Goal: Entertainment & Leisure: Consume media (video, audio)

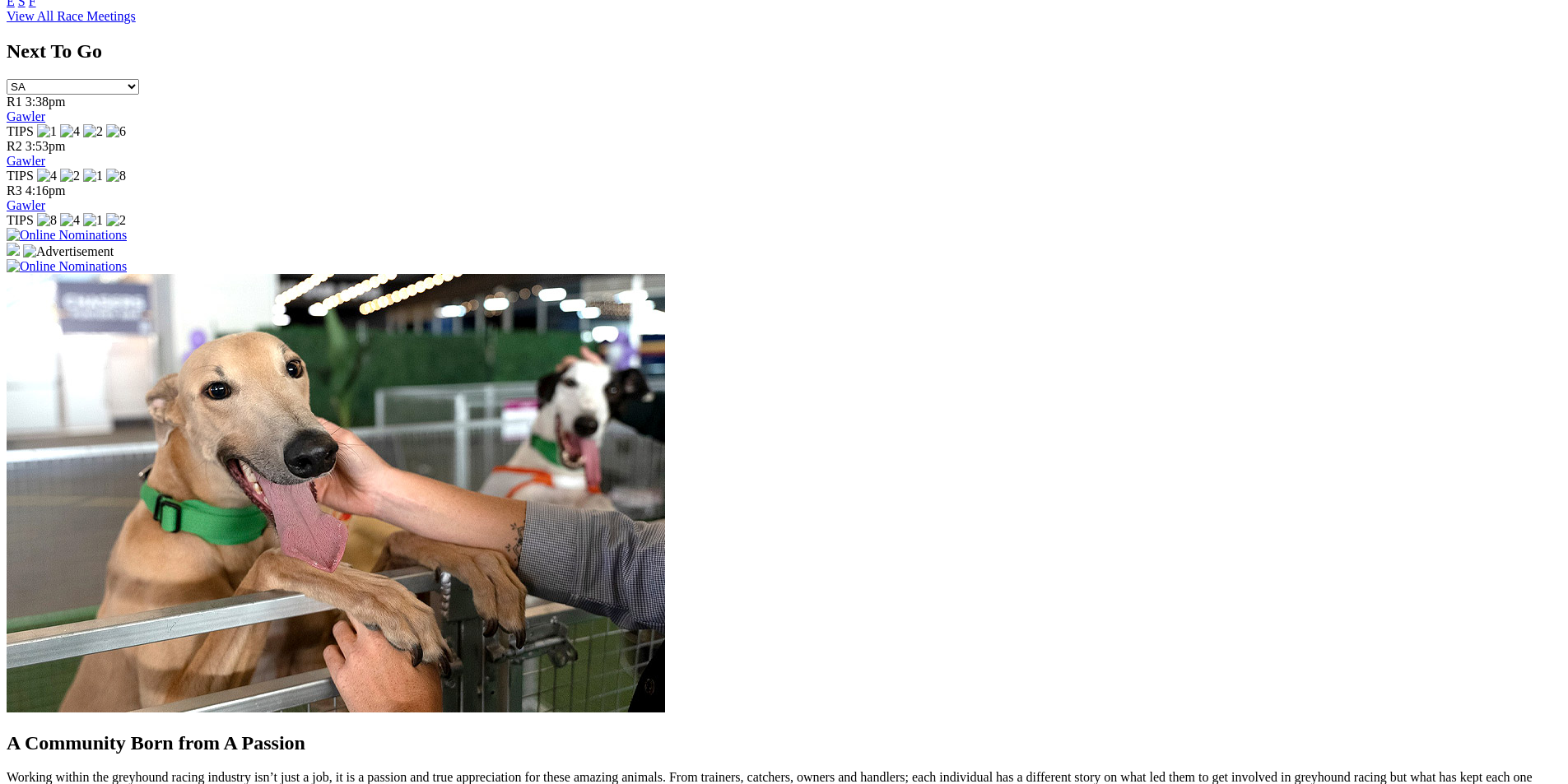
scroll to position [1152, 0]
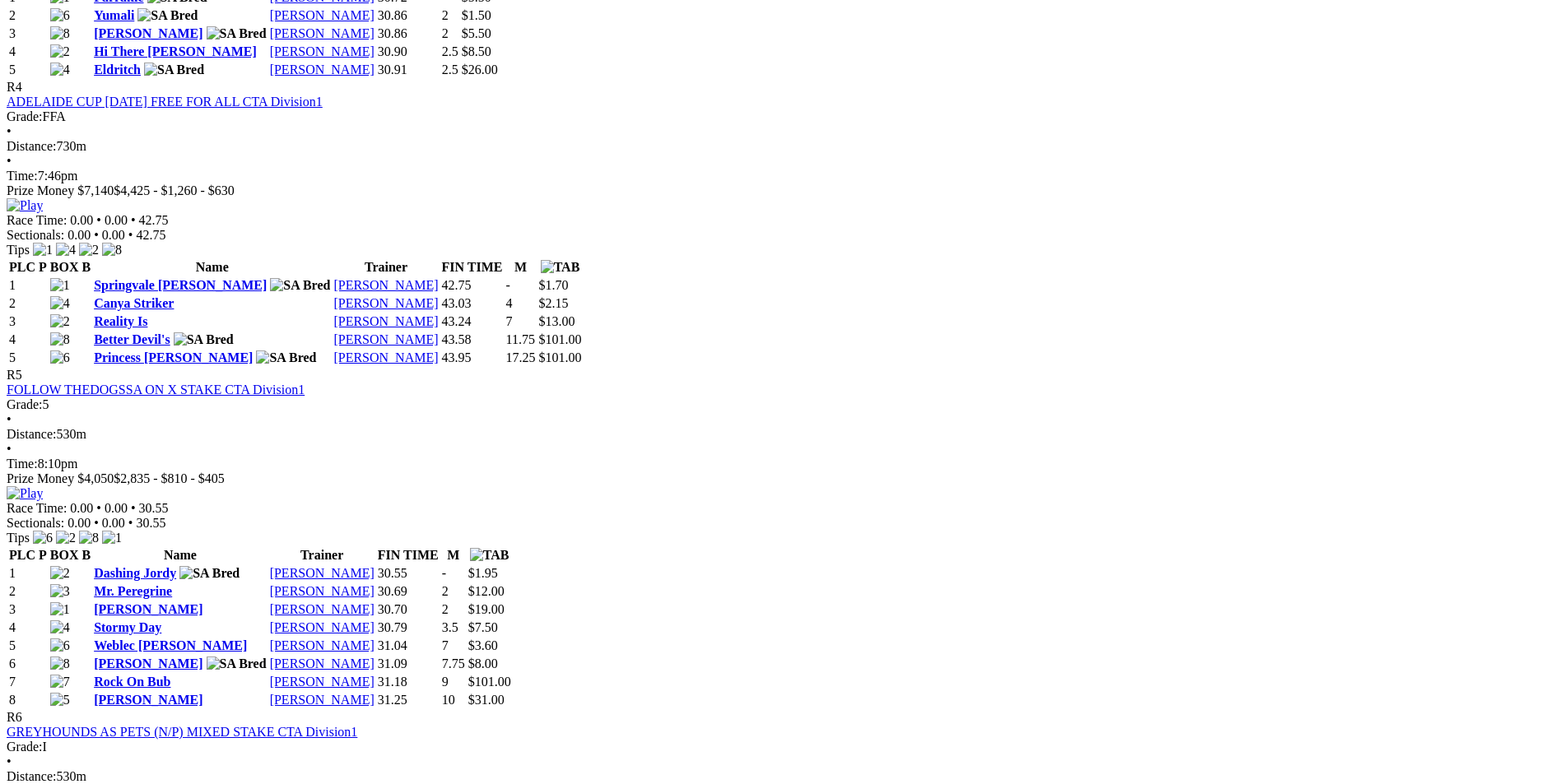
scroll to position [1564, 0]
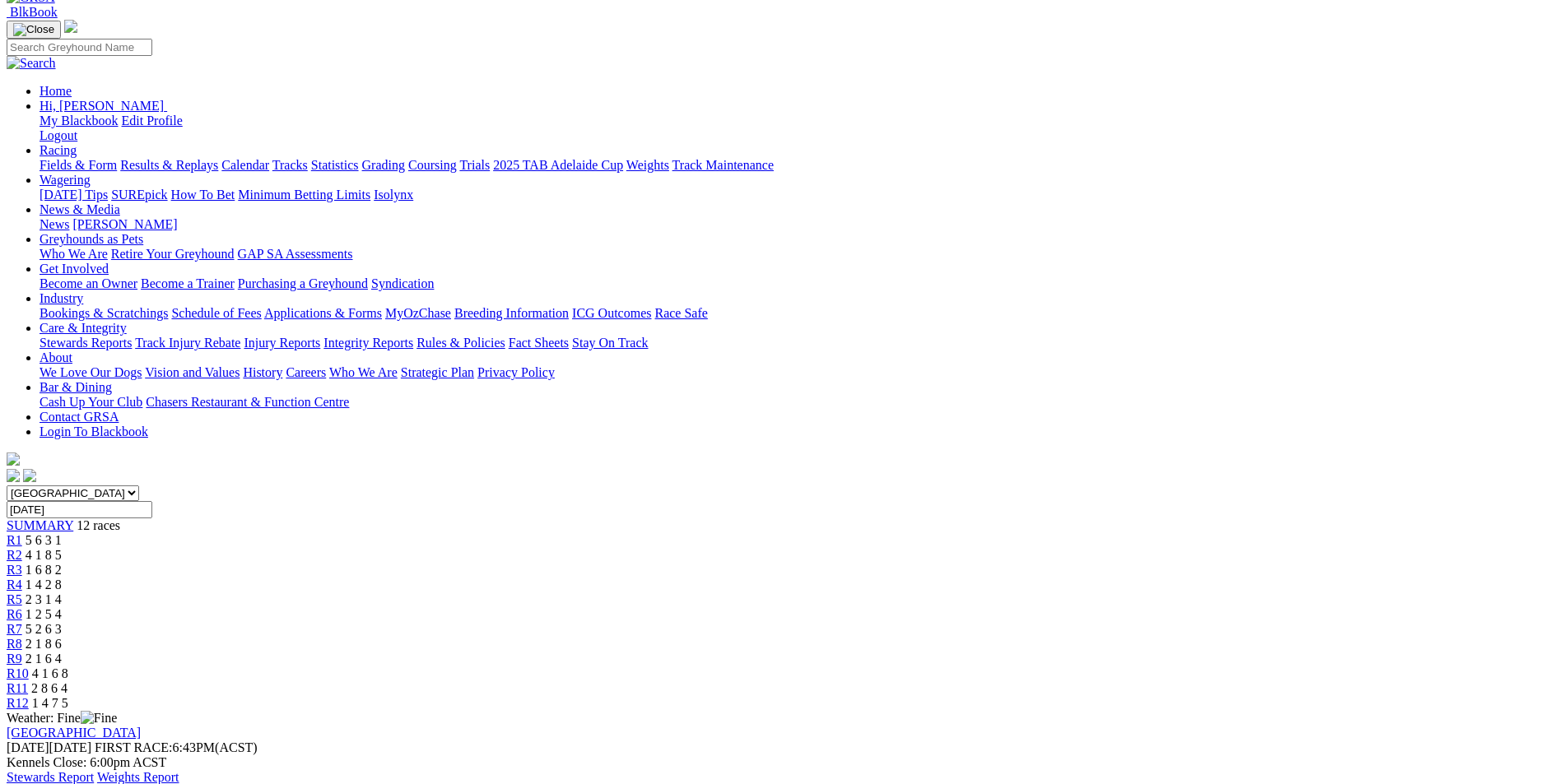
scroll to position [0, 0]
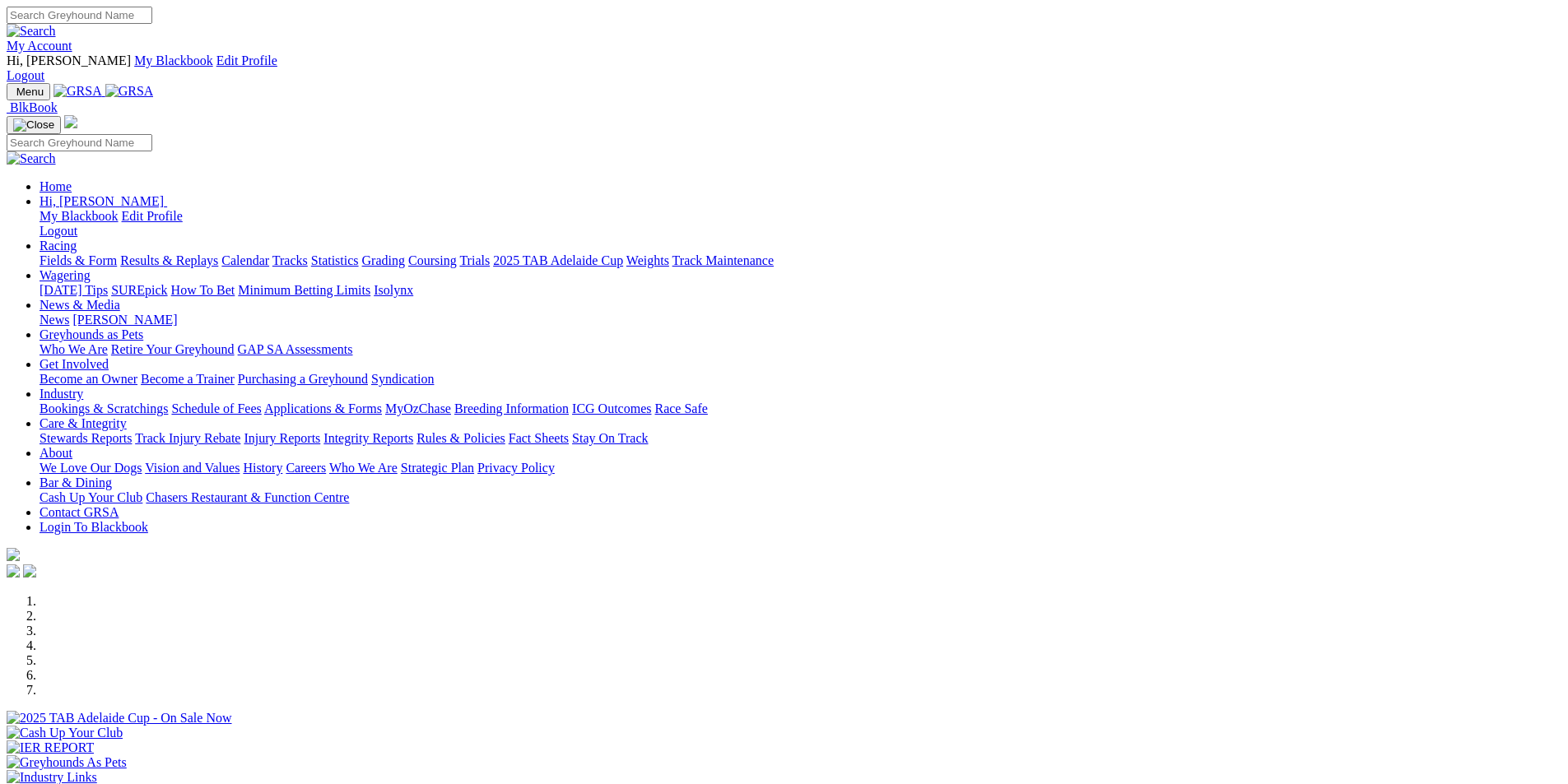
scroll to position [411, 0]
